Goal: Task Accomplishment & Management: Manage account settings

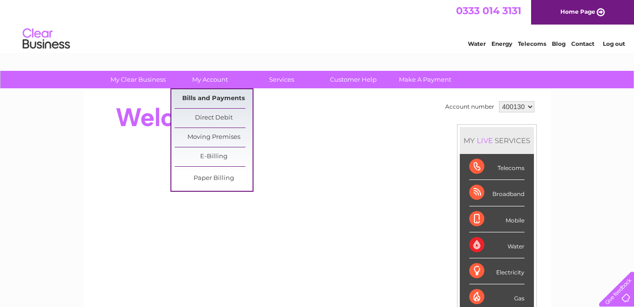
click at [213, 97] on link "Bills and Payments" at bounding box center [214, 98] width 78 height 19
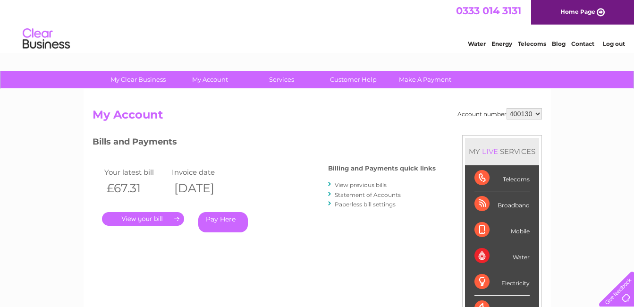
click at [358, 185] on link "View previous bills" at bounding box center [361, 184] width 52 height 7
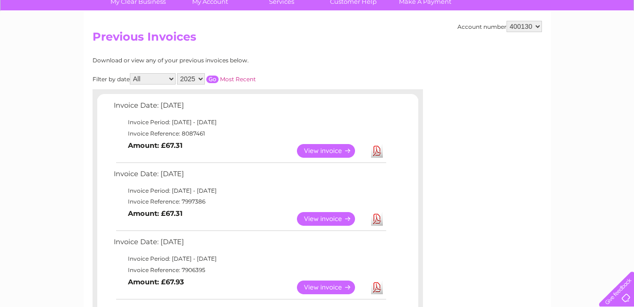
scroll to position [94, 0]
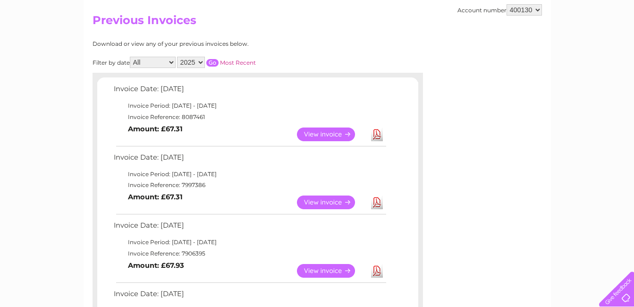
click at [329, 207] on link "View" at bounding box center [331, 202] width 69 height 14
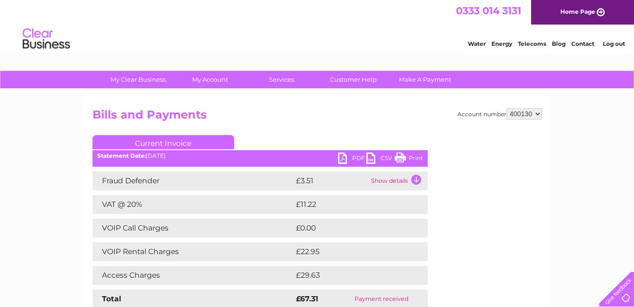
click at [348, 157] on link "PDF" at bounding box center [352, 159] width 28 height 14
click at [479, 33] on div "Water Energy Telecoms Blog Contact Log out" at bounding box center [541, 39] width 185 height 19
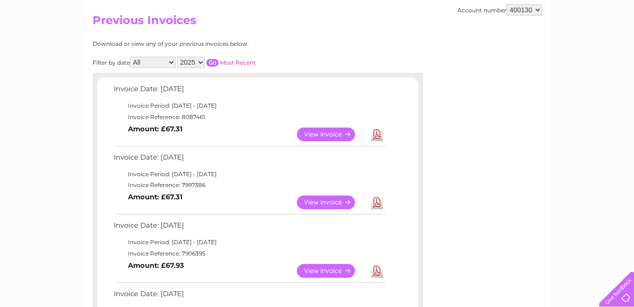
click at [336, 135] on link "View" at bounding box center [331, 134] width 69 height 14
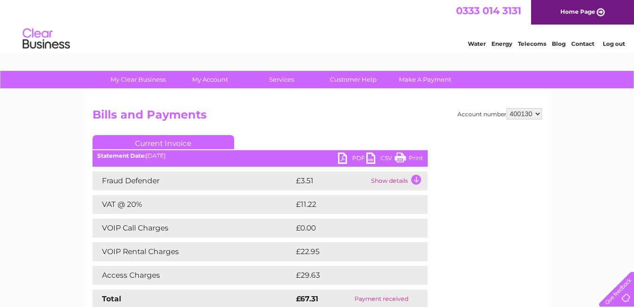
click at [348, 157] on link "PDF" at bounding box center [352, 159] width 28 height 14
